Goal: Check status: Check status

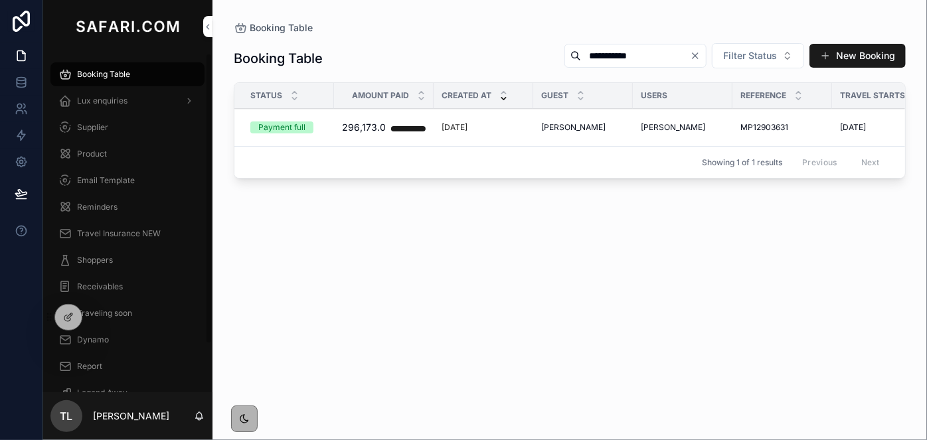
type input "**********"
click at [567, 126] on span "[PERSON_NAME]" at bounding box center [573, 127] width 64 height 11
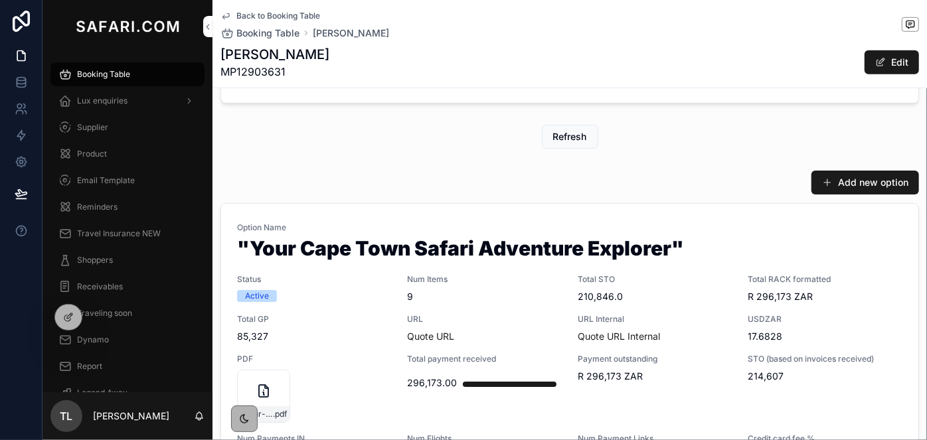
scroll to position [784, 0]
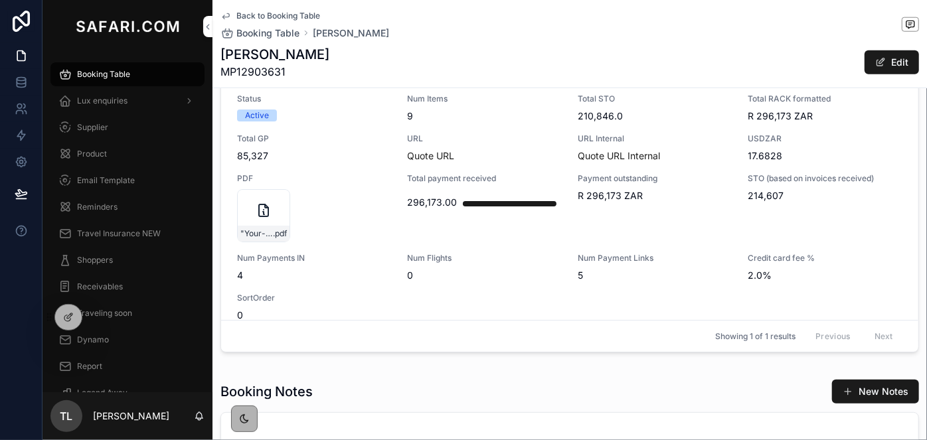
click at [349, 164] on div "Option Name "Your Cape Town Safari Adventure Explorer" Status Active Num Items …" at bounding box center [569, 182] width 665 height 280
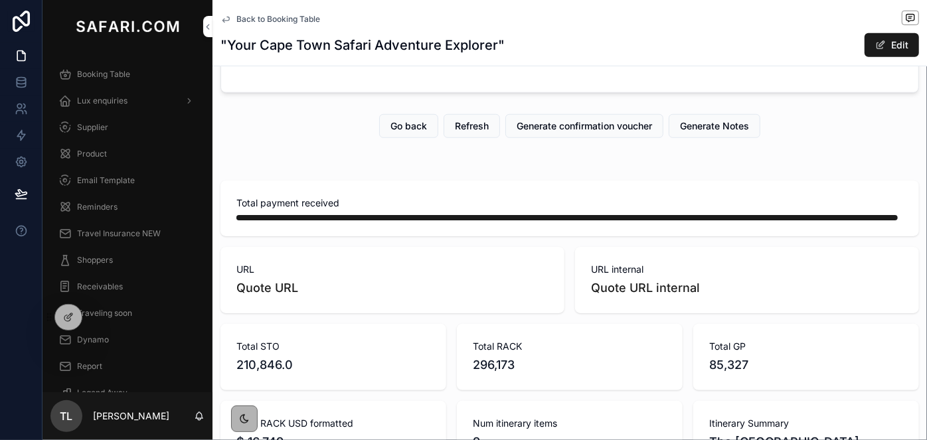
scroll to position [493, 0]
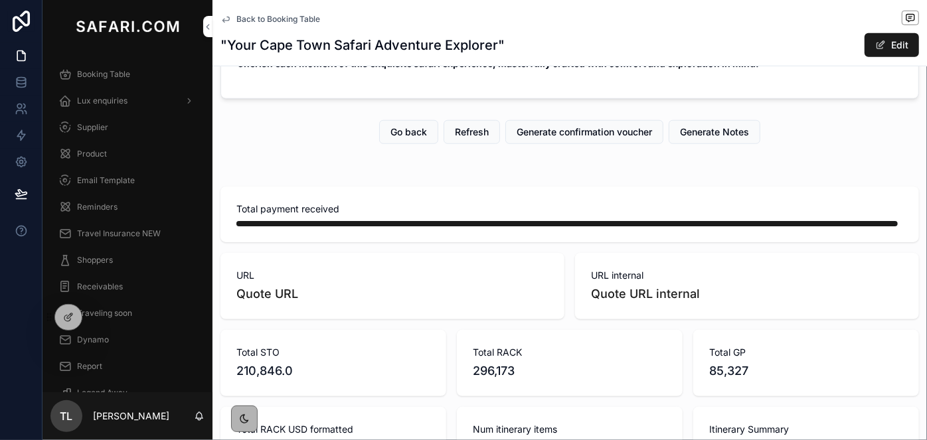
click at [390, 136] on span "Go back" at bounding box center [408, 131] width 37 height 13
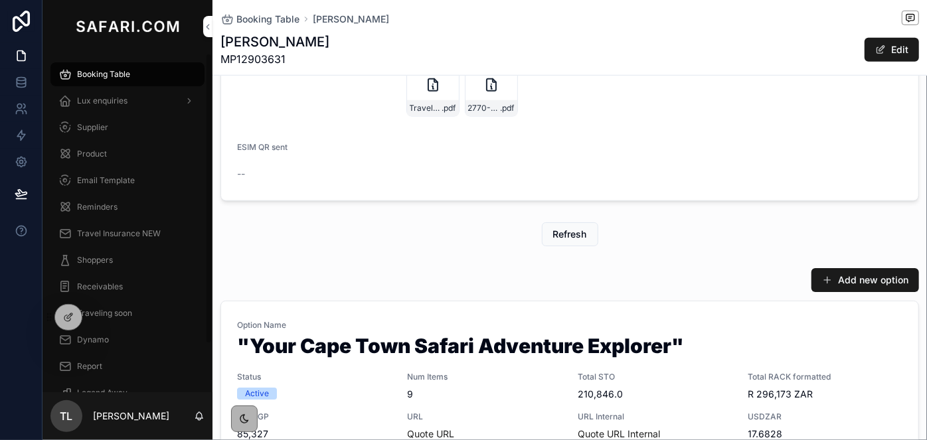
click at [222, 42] on h1 "[PERSON_NAME]" at bounding box center [274, 42] width 109 height 19
drag, startPoint x: 222, startPoint y: 42, endPoint x: 423, endPoint y: 64, distance: 202.3
click at [423, 64] on div "[PERSON_NAME] MP12903631 Edit" at bounding box center [569, 50] width 698 height 35
click at [273, 58] on span "MP12903631" at bounding box center [274, 59] width 109 height 16
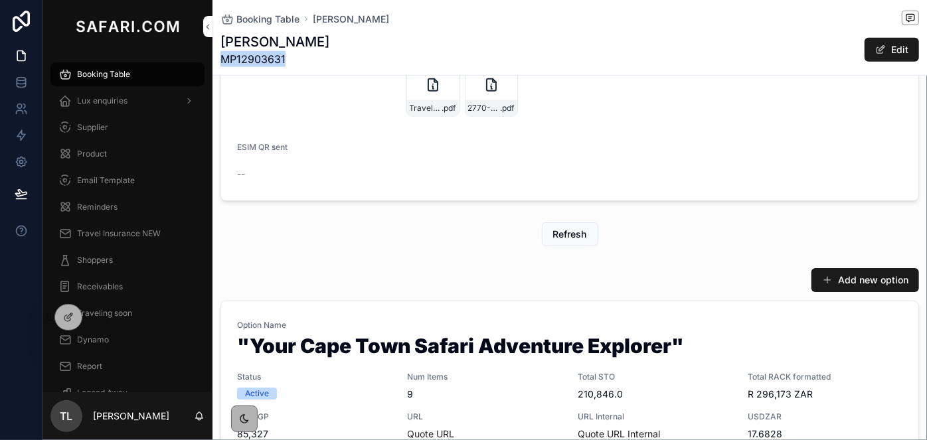
click at [273, 58] on span "MP12903631" at bounding box center [274, 59] width 109 height 16
copy span "MP12903631"
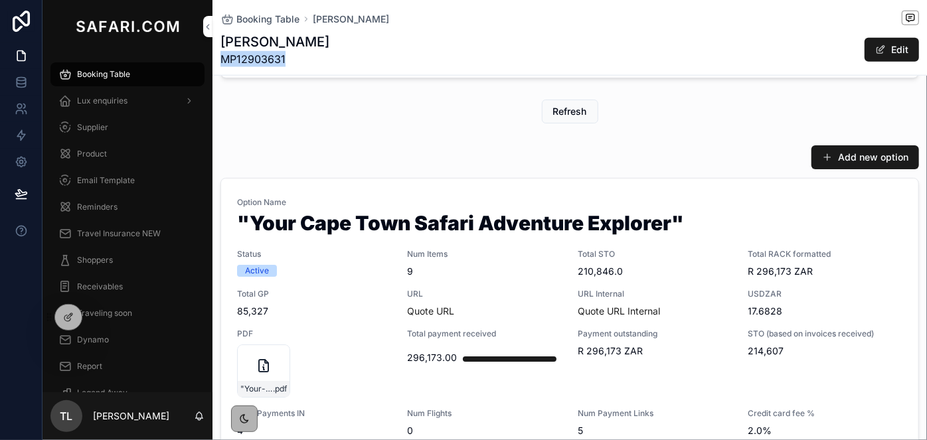
scroll to position [734, 0]
